Goal: Obtain resource: Obtain resource

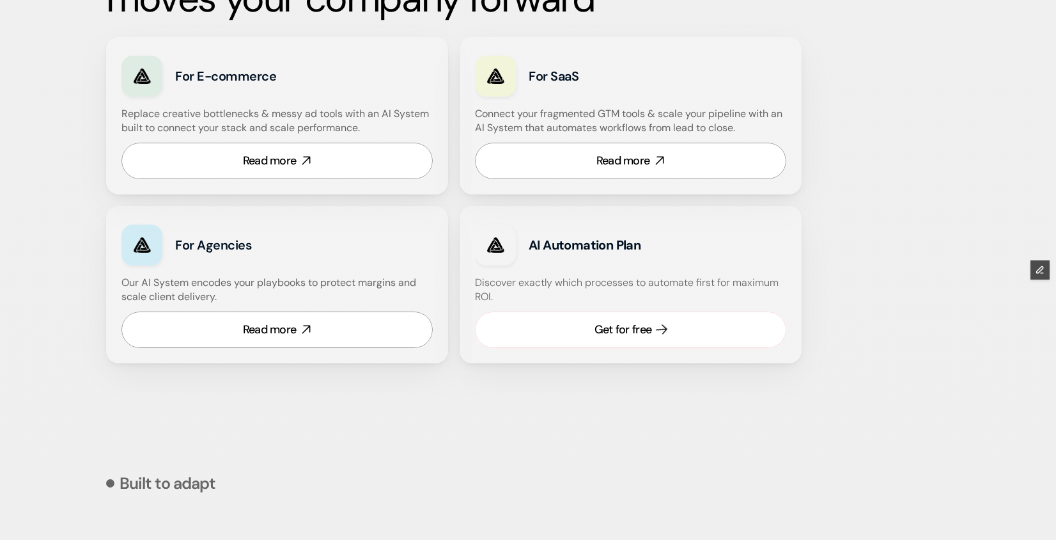
scroll to position [792, 0]
click at [632, 325] on div "Get for free" at bounding box center [623, 329] width 57 height 16
click at [539, 325] on link "Get for free" at bounding box center [630, 329] width 311 height 36
click at [592, 325] on link "Get for free" at bounding box center [630, 329] width 311 height 36
click at [605, 334] on div "Get for free" at bounding box center [623, 329] width 57 height 16
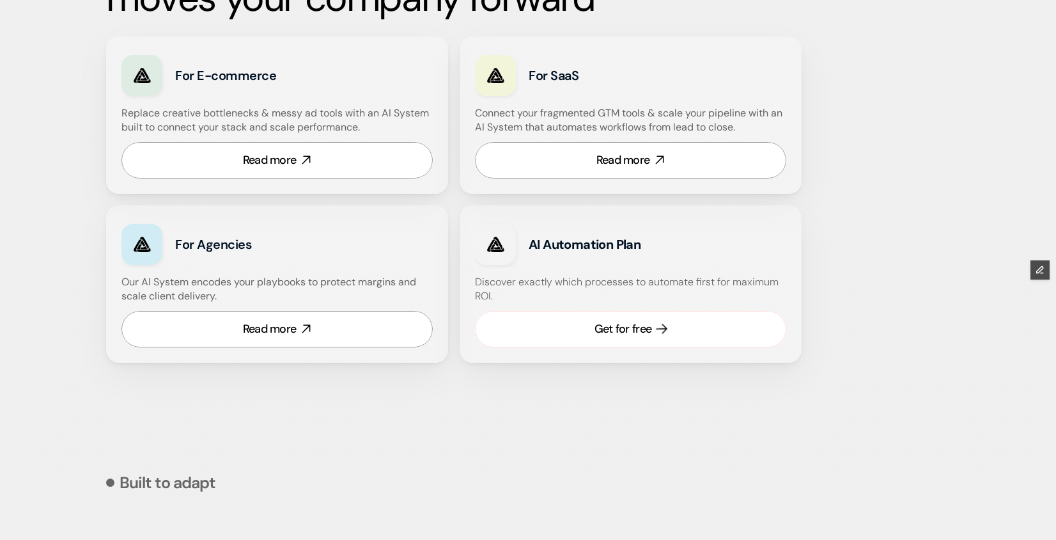
click at [647, 325] on div "Get for free" at bounding box center [623, 329] width 57 height 16
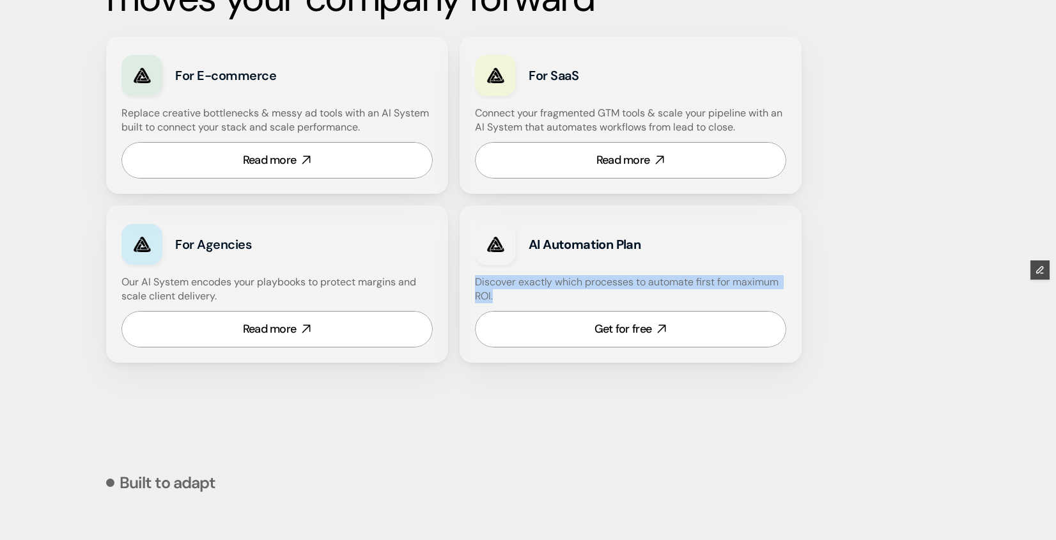
drag, startPoint x: 526, startPoint y: 301, endPoint x: 471, endPoint y: 285, distance: 56.5
click at [472, 286] on div "AI Automation Plan Discover exactly which processes to automate first for maxim…" at bounding box center [631, 283] width 342 height 157
copy h4 "Discover exactly which processes to automate first for maximum ROI."
